Goal: Find specific page/section: Find specific page/section

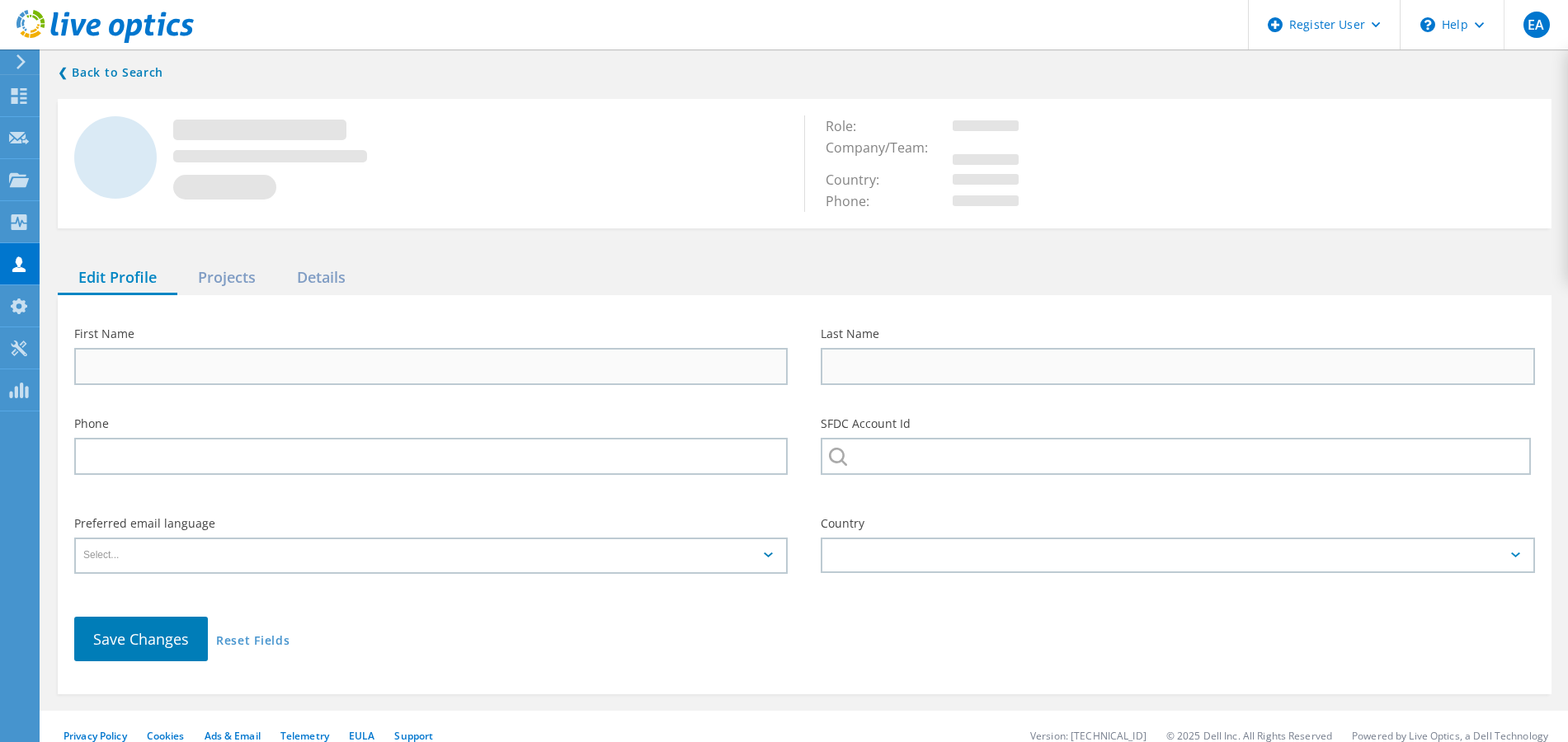
type input "[PERSON_NAME]"
type input "595685928"
type input "English"
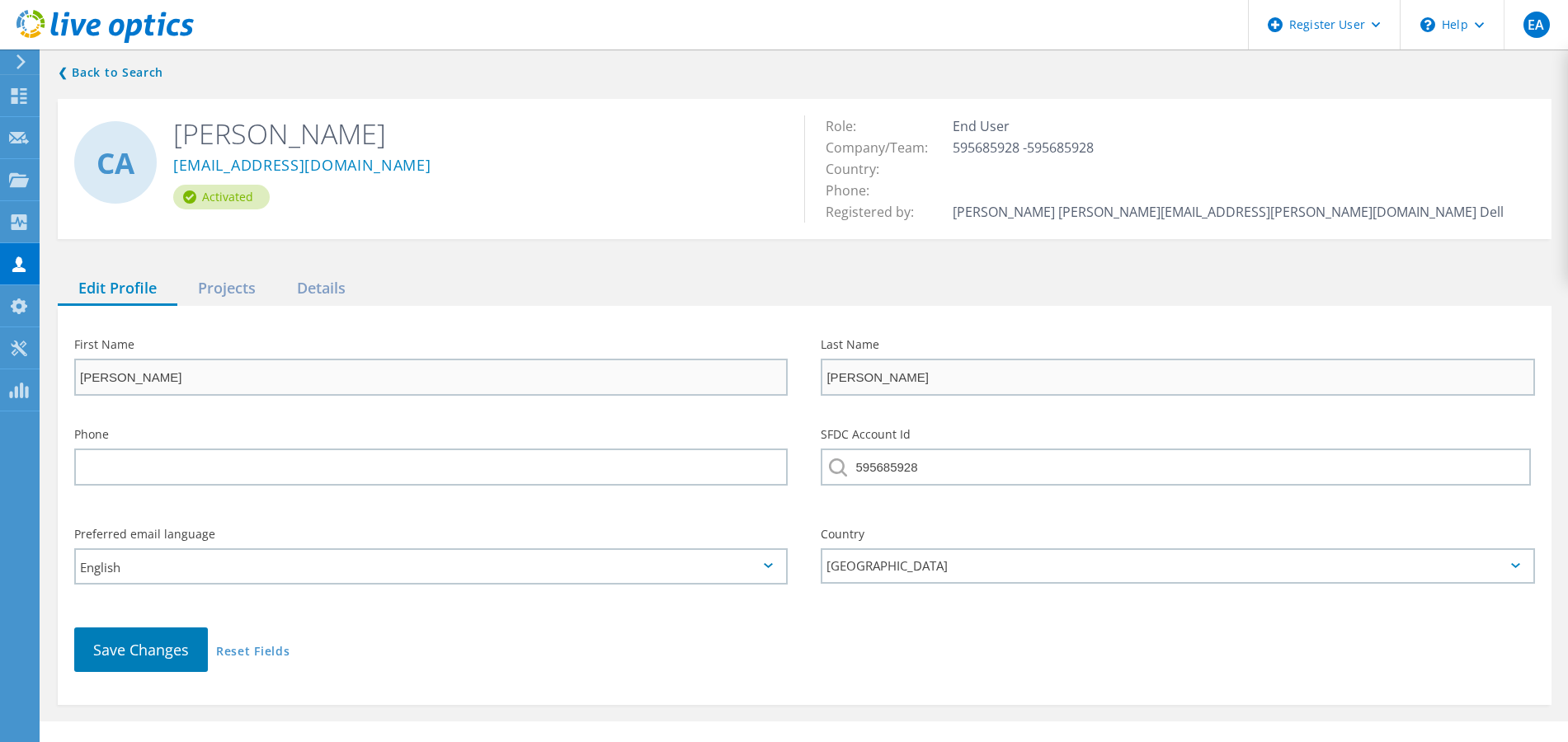
click at [219, 290] on div "Projects" at bounding box center [227, 289] width 99 height 34
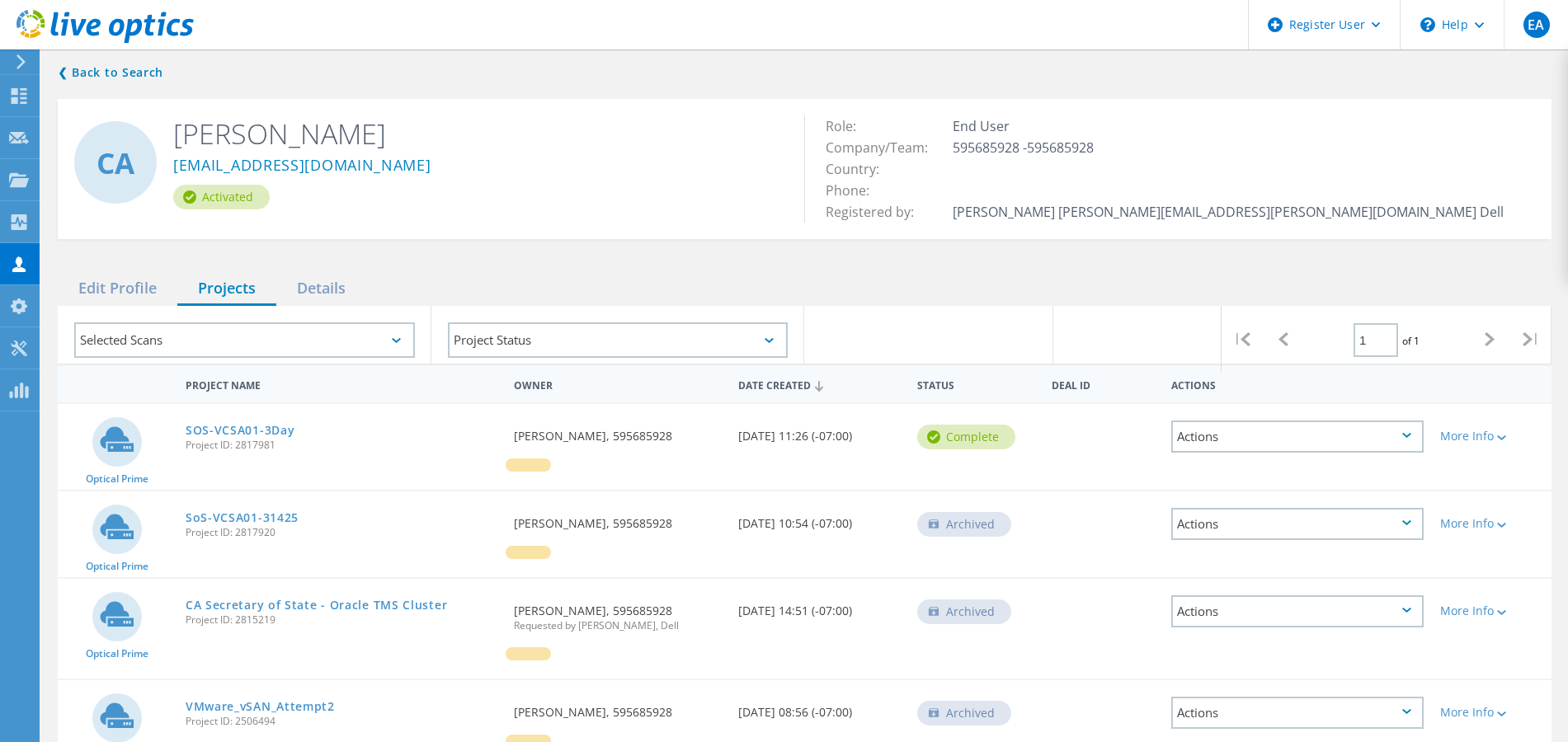
click at [245, 426] on link "SOS-VCSA01-3Day" at bounding box center [241, 430] width 110 height 12
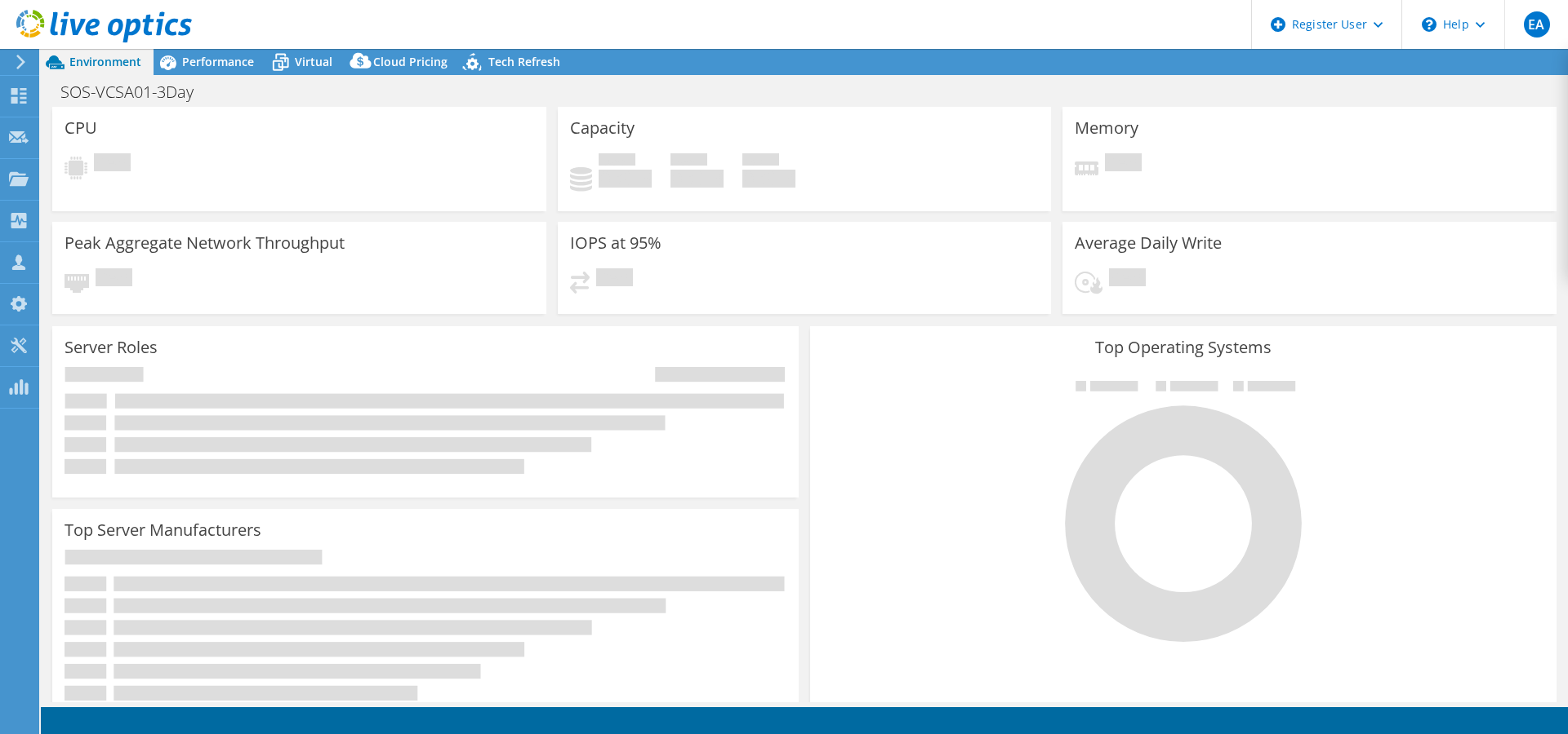
select select "USD"
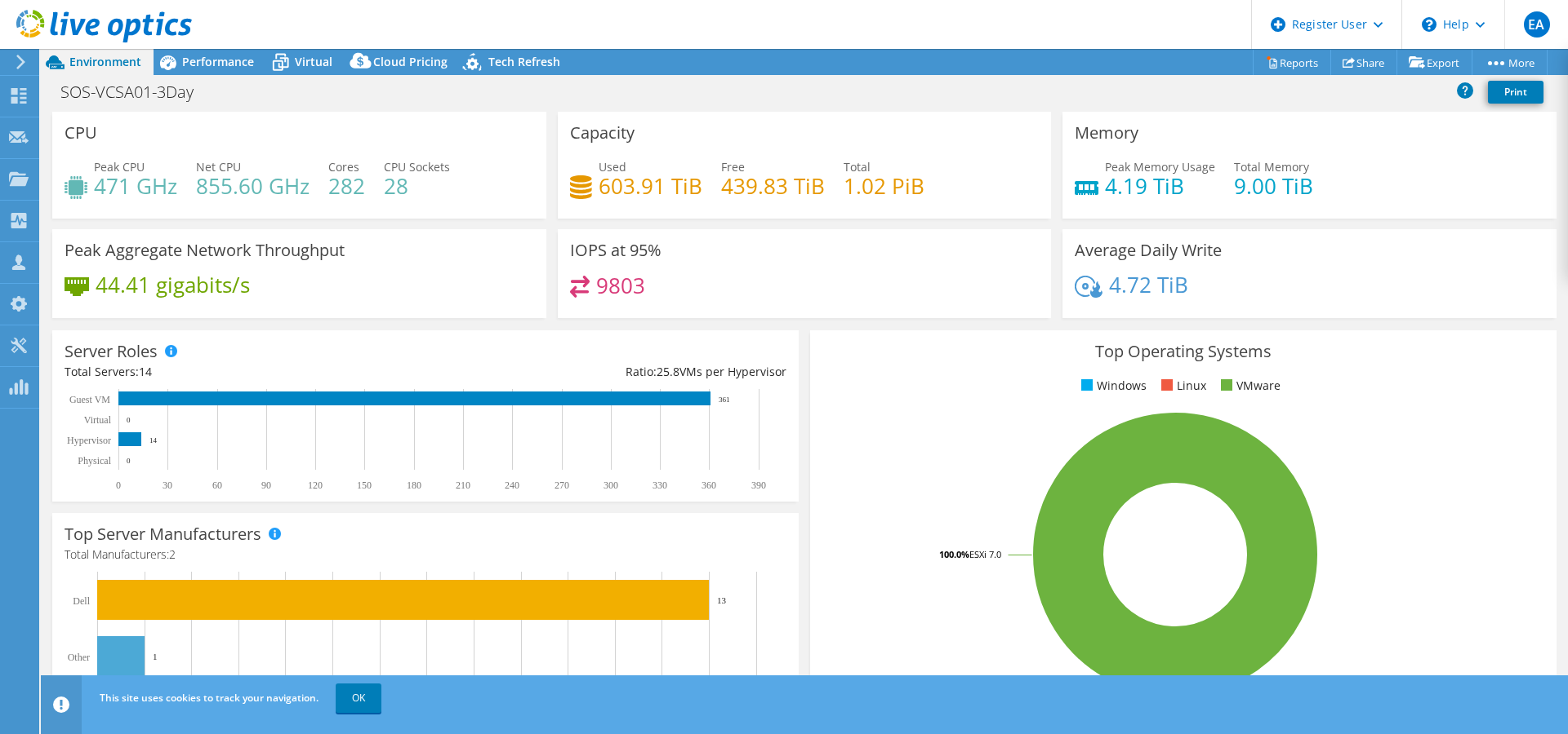
click at [211, 57] on span "Performance" at bounding box center [218, 61] width 72 height 16
